Goal: Check status: Check status

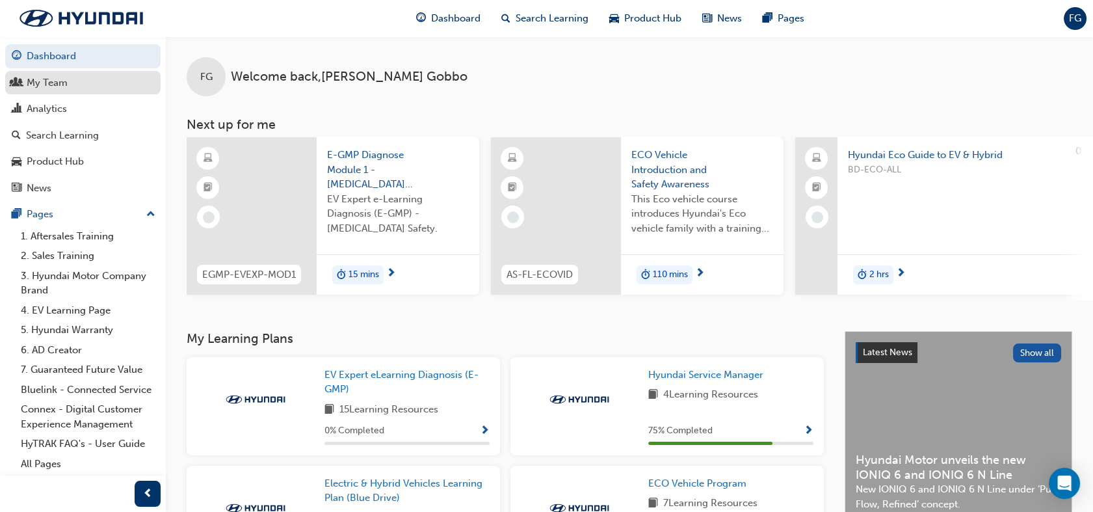
click at [79, 88] on div "My Team" at bounding box center [83, 83] width 142 height 16
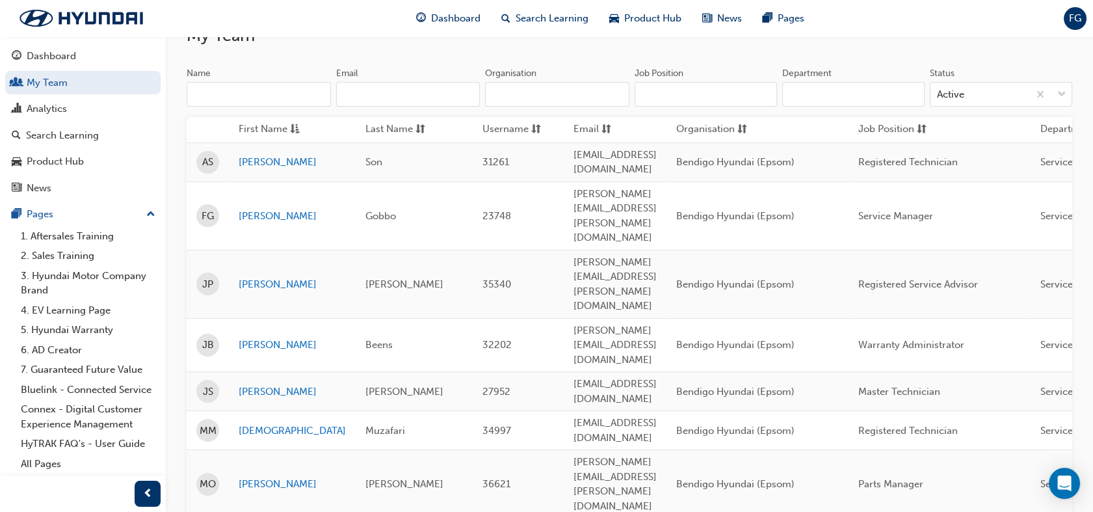
scroll to position [124, 0]
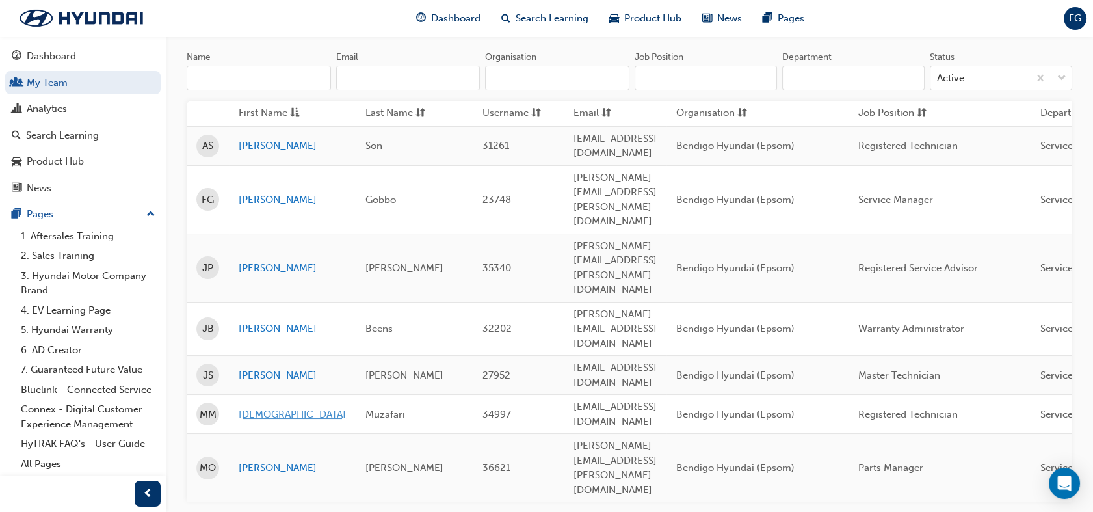
click at [256, 407] on link "[DEMOGRAPHIC_DATA]" at bounding box center [292, 414] width 107 height 15
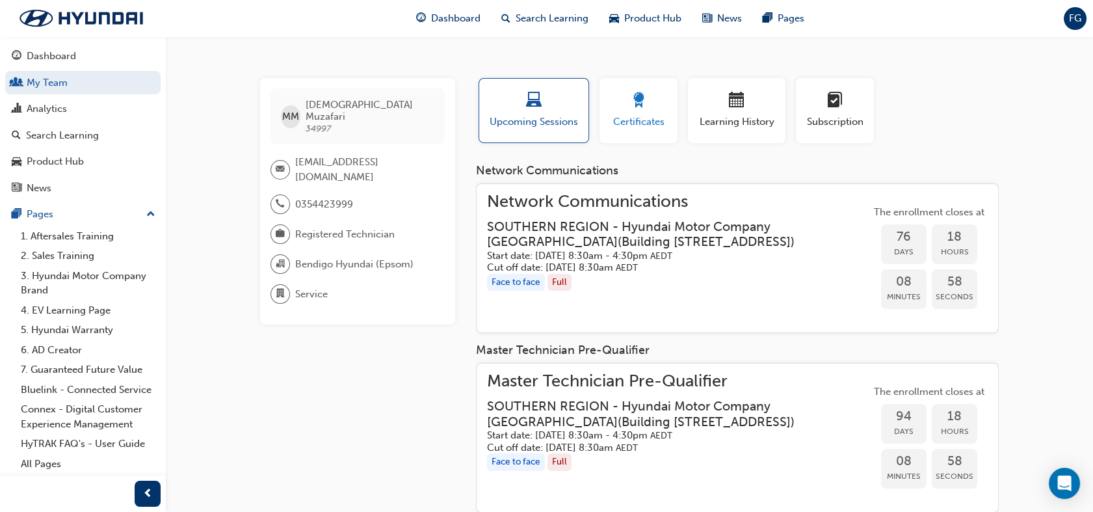
click at [636, 109] on span "award-icon" at bounding box center [639, 101] width 16 height 18
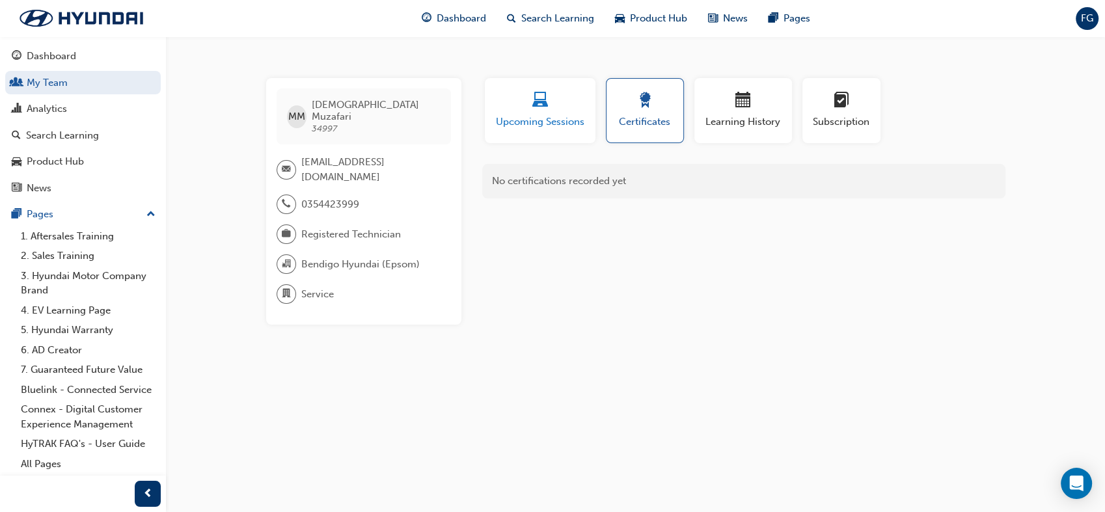
click at [546, 111] on div "button" at bounding box center [539, 102] width 91 height 20
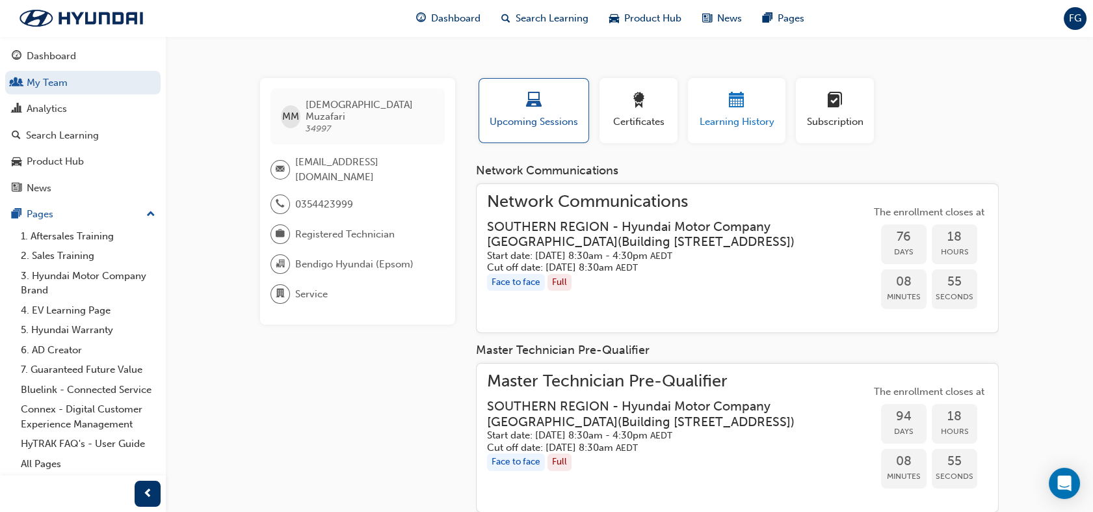
click at [740, 124] on span "Learning History" at bounding box center [737, 121] width 78 height 15
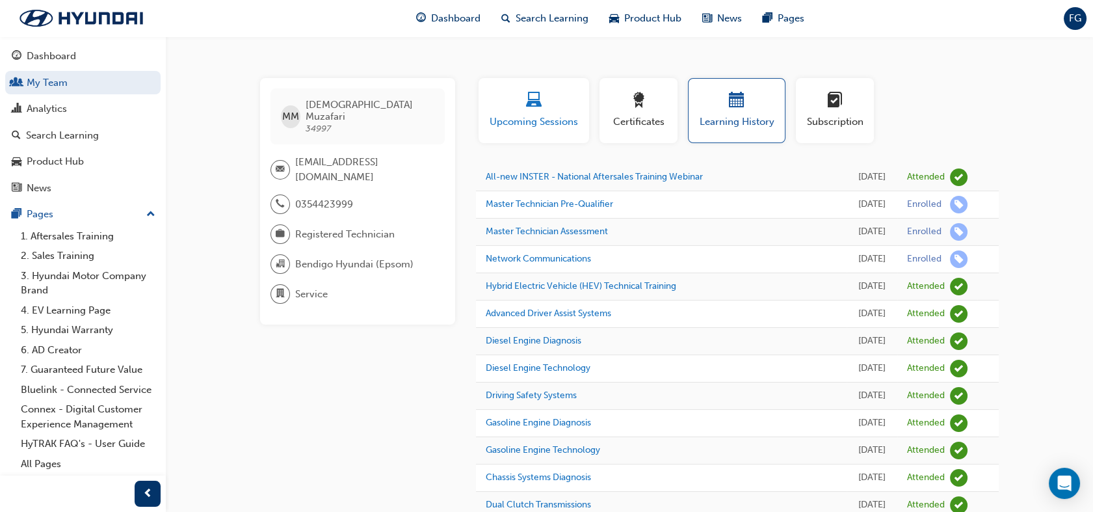
click at [562, 118] on span "Upcoming Sessions" at bounding box center [534, 121] width 91 height 15
